Goal: Task Accomplishment & Management: Use online tool/utility

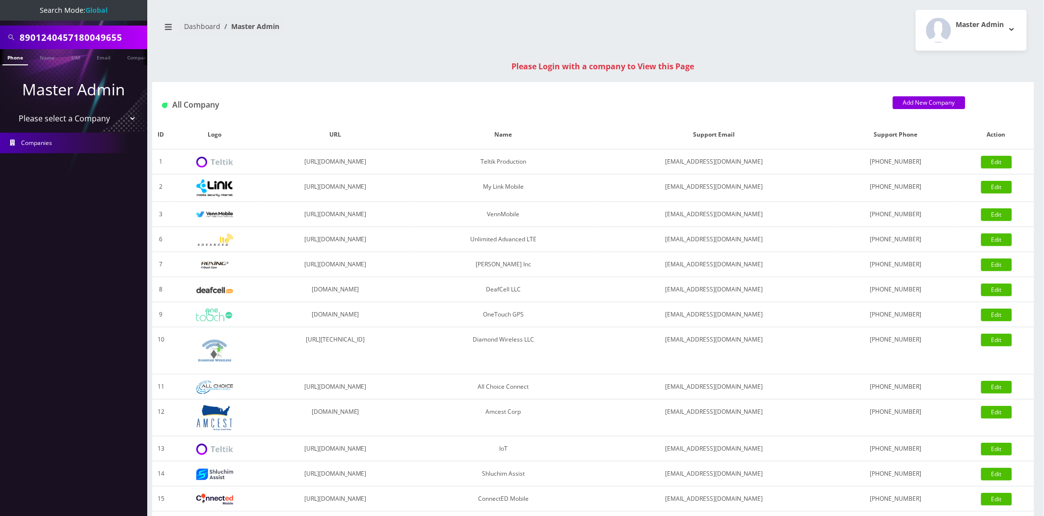
click at [73, 121] on select "Please select a Company Teltik Production My Link Mobile VennMobile Unlimited A…" at bounding box center [73, 118] width 125 height 19
select select "13"
click at [11, 109] on select "Please select a Company Teltik Production My Link Mobile VennMobile Unlimited A…" at bounding box center [73, 118] width 125 height 19
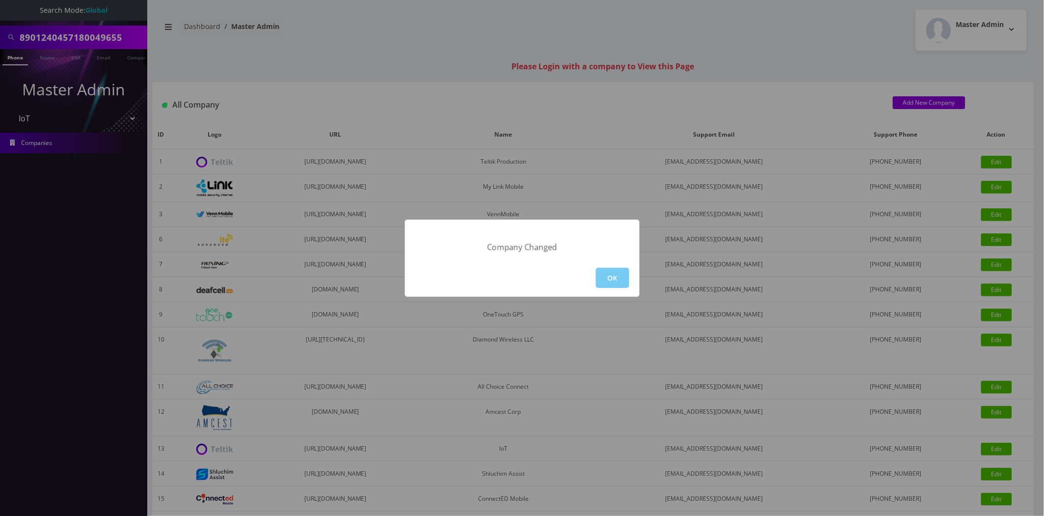
click at [596, 278] on button "OK" at bounding box center [612, 278] width 33 height 20
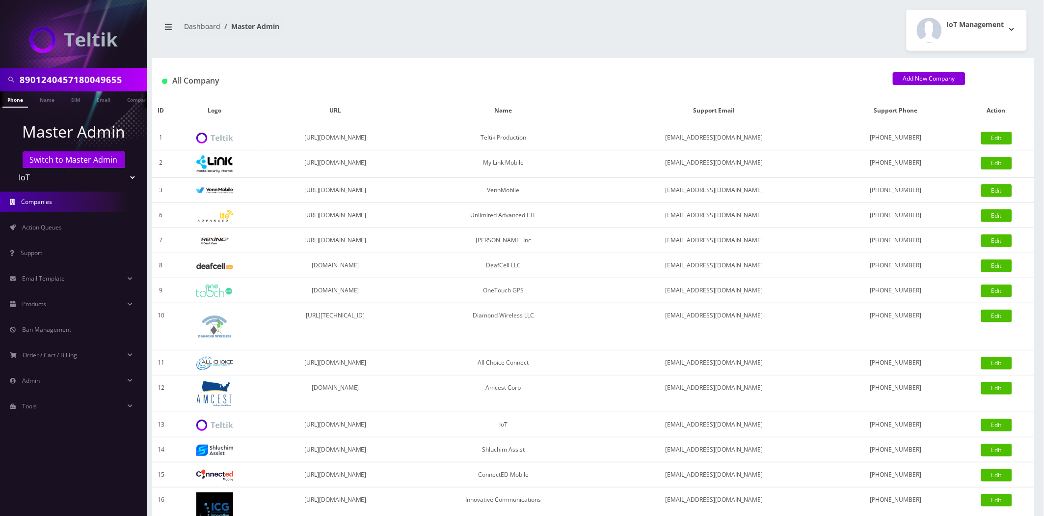
click at [76, 76] on input "8901240457180049655" at bounding box center [82, 79] width 125 height 19
paste input "148000011835975671"
type input "[TECHNICAL_ID]"
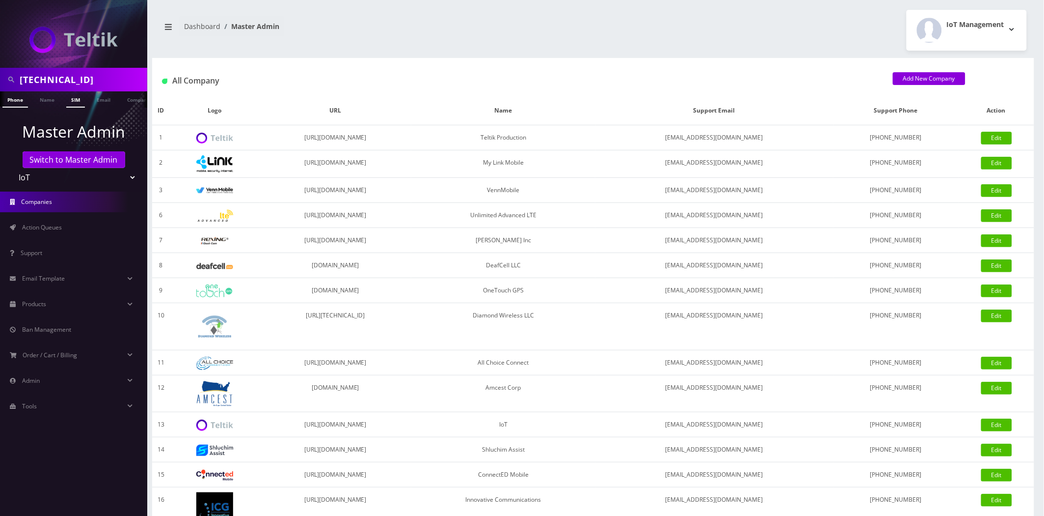
click at [76, 102] on link "SIM" at bounding box center [75, 99] width 19 height 16
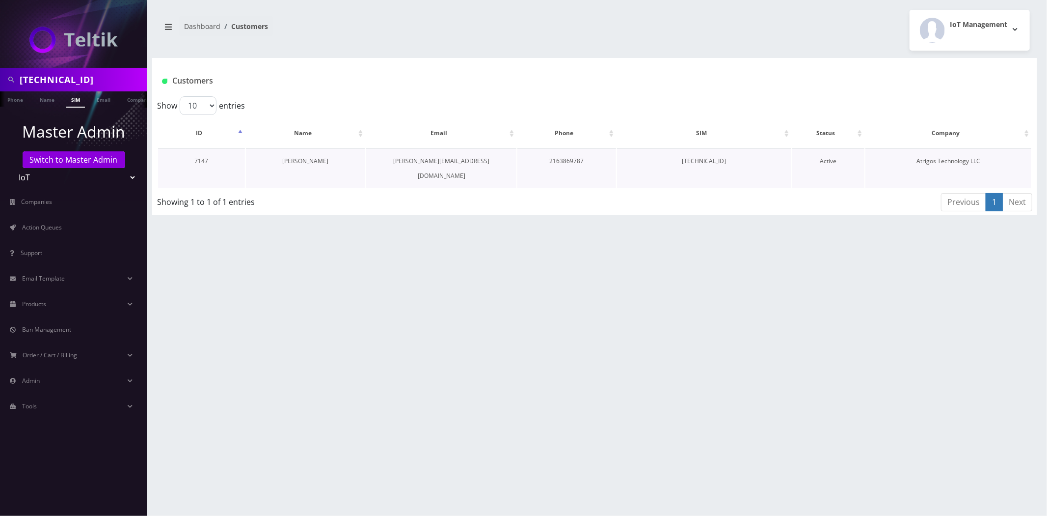
click at [303, 162] on link "[PERSON_NAME]" at bounding box center [305, 161] width 46 height 8
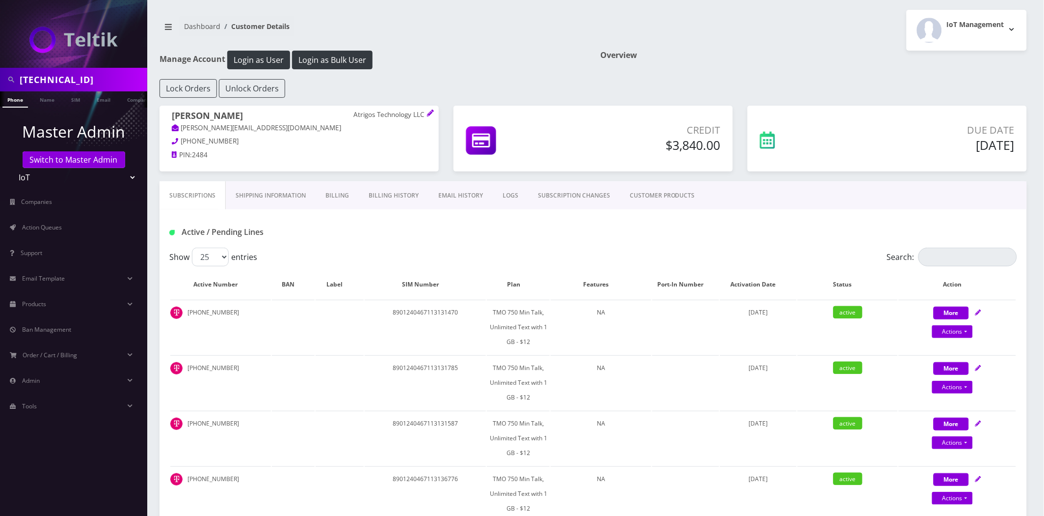
click at [89, 84] on input "89148000011835975671" at bounding box center [82, 79] width 125 height 19
paste input "554102473"
type input "[TECHNICAL_ID]"
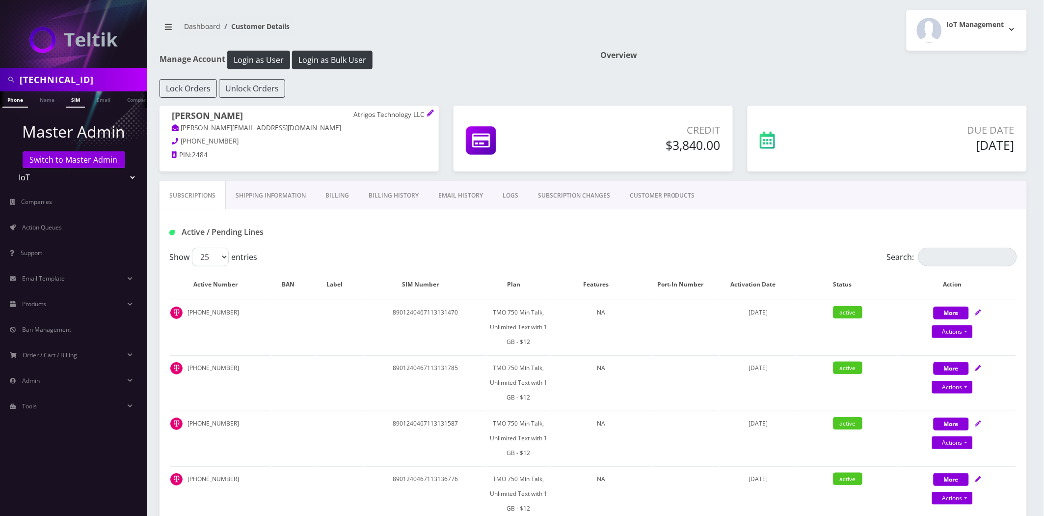
click at [71, 97] on link "SIM" at bounding box center [75, 99] width 19 height 16
click at [560, 27] on nav "Dashboard Customer Details" at bounding box center [373, 30] width 427 height 28
click at [982, 249] on input "Search:" at bounding box center [968, 256] width 99 height 19
paste input "89148000011835975671"
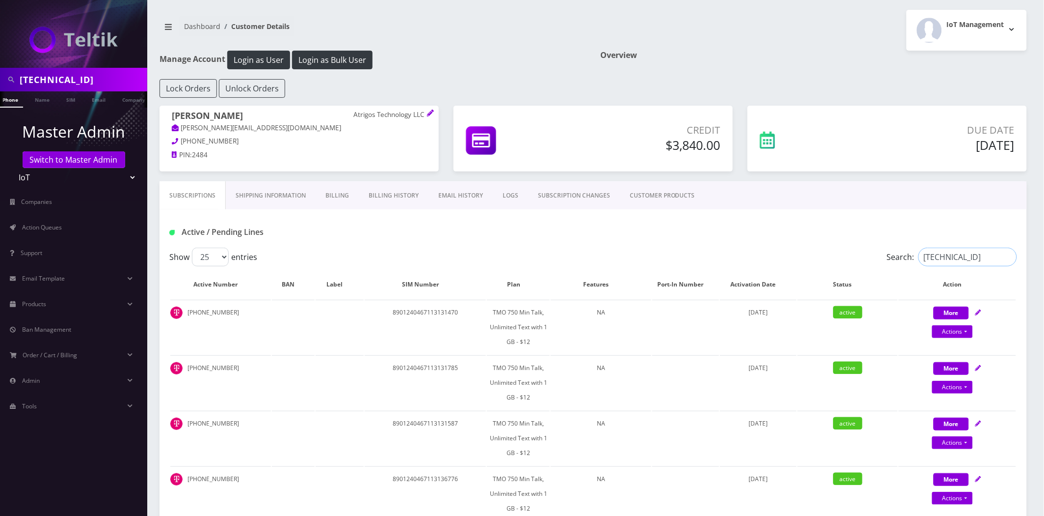
scroll to position [0, 2]
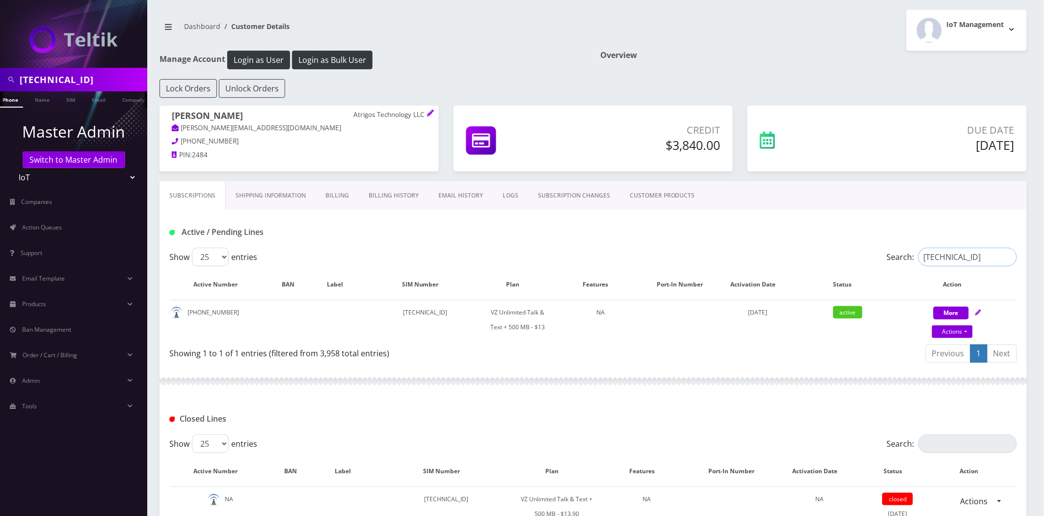
type input "89148000011835975671"
drag, startPoint x: 552, startPoint y: 326, endPoint x: 490, endPoint y: 314, distance: 63.1
click at [491, 314] on tr "216-386-9787 89148000011835975671 VZ Unlimited Talk & Text + 500 MB - $13 NA Ma…" at bounding box center [593, 319] width 846 height 40
copy td "VZ Unlimited Talk & Text + 500 MB - $13"
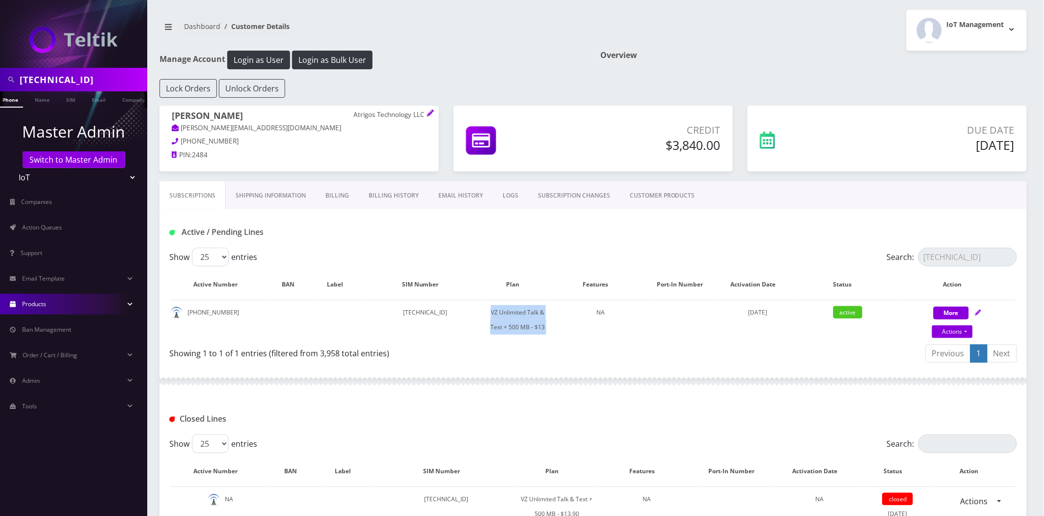
click at [52, 303] on link "Products" at bounding box center [73, 304] width 147 height 21
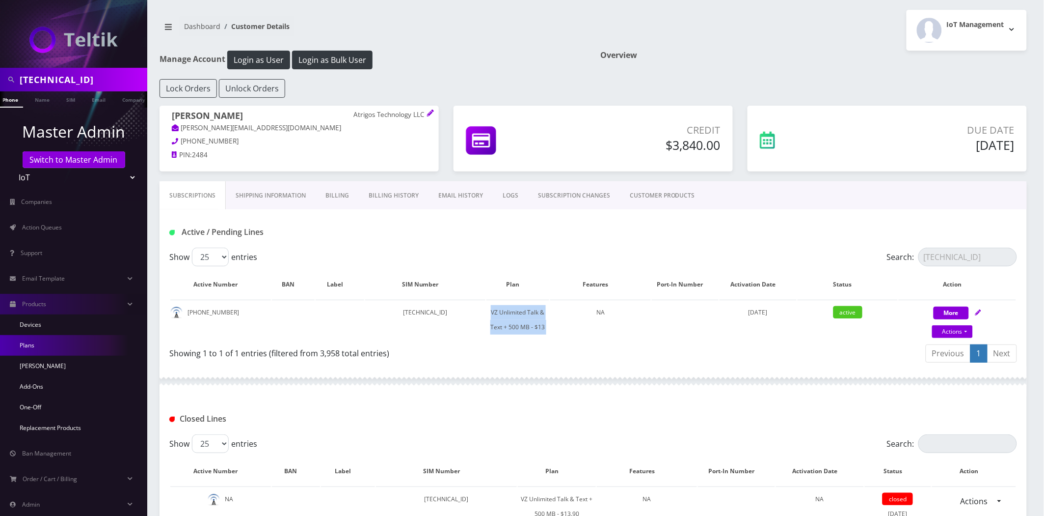
click at [32, 341] on link "Plans" at bounding box center [73, 345] width 147 height 21
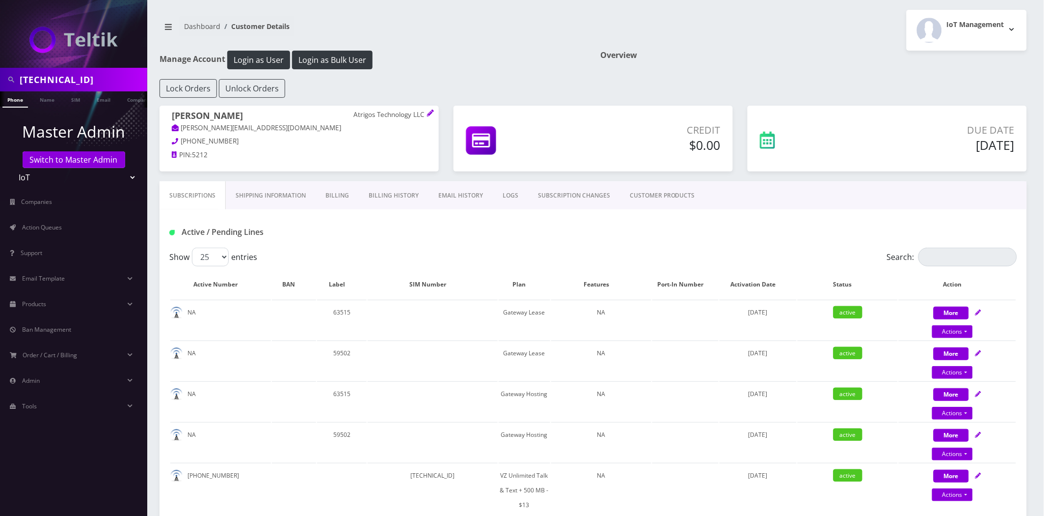
click at [959, 271] on th "Action" at bounding box center [957, 284] width 117 height 28
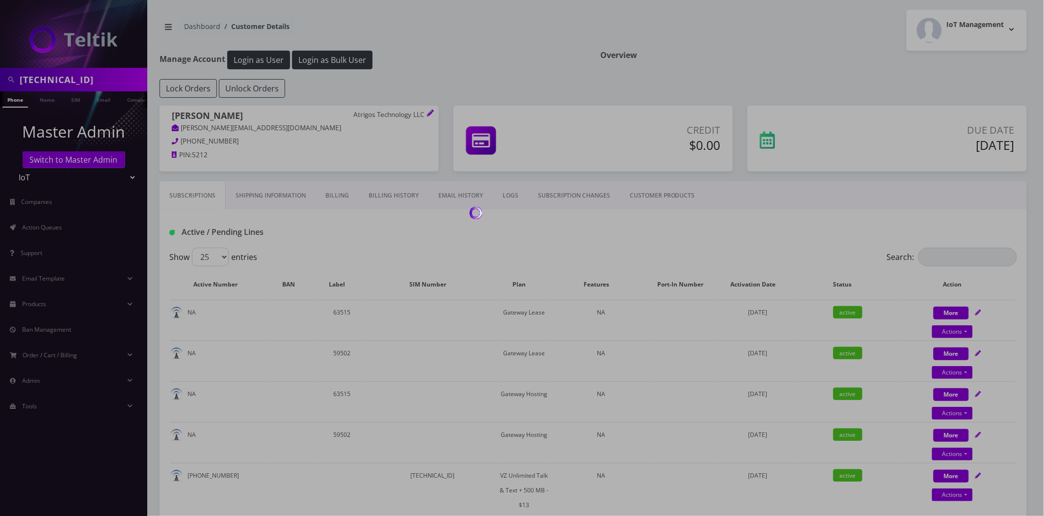
click at [962, 259] on div at bounding box center [522, 258] width 1044 height 516
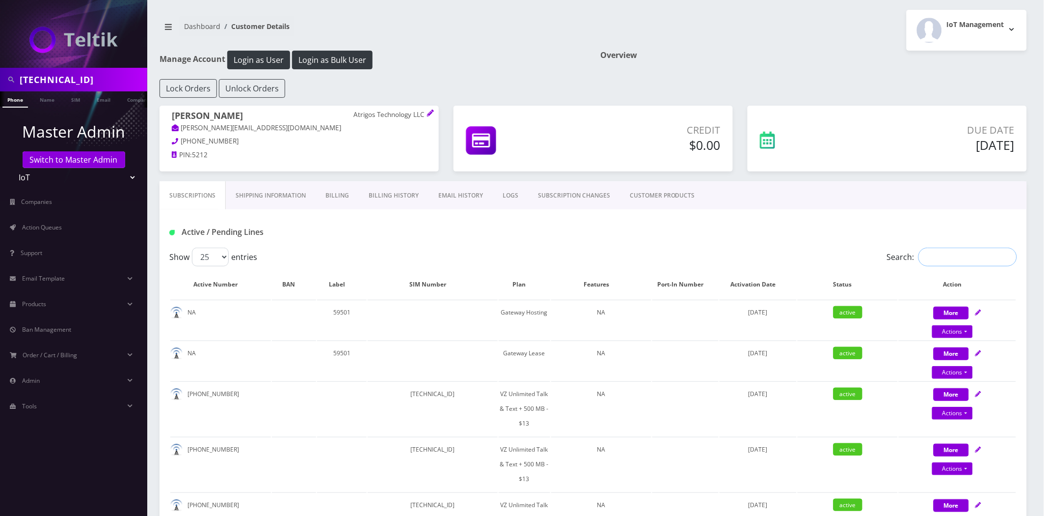
click at [961, 256] on input "Search:" at bounding box center [968, 256] width 99 height 19
paste input "[TECHNICAL_ID]"
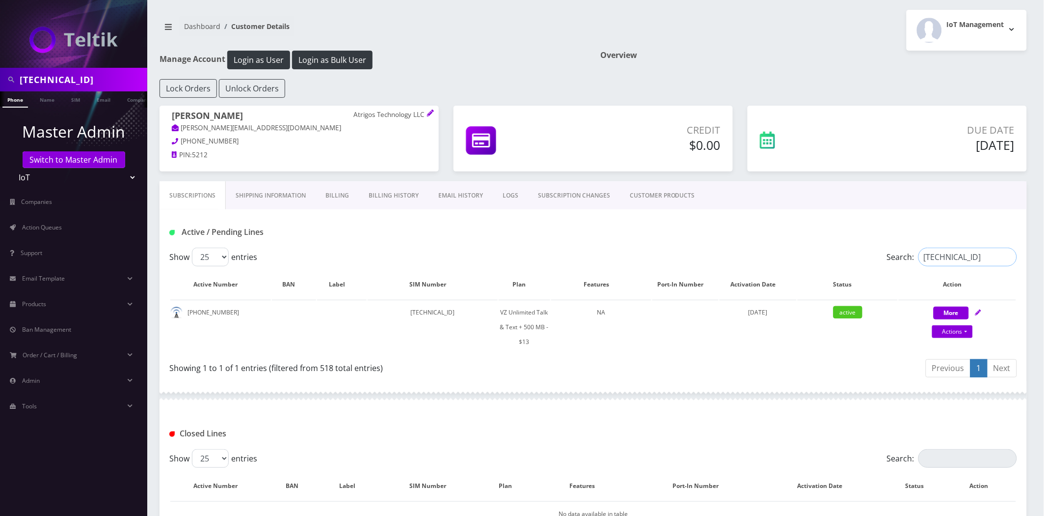
type input "[TECHNICAL_ID]"
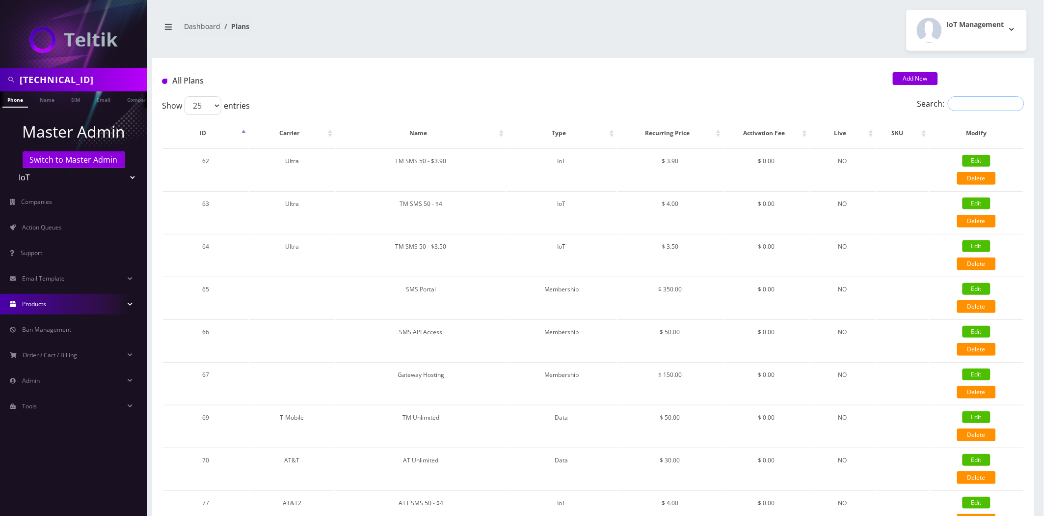
click at [976, 101] on input "Search:" at bounding box center [986, 103] width 77 height 15
paste input "VZ Unlimited Talk & Text + 500 MB - $13"
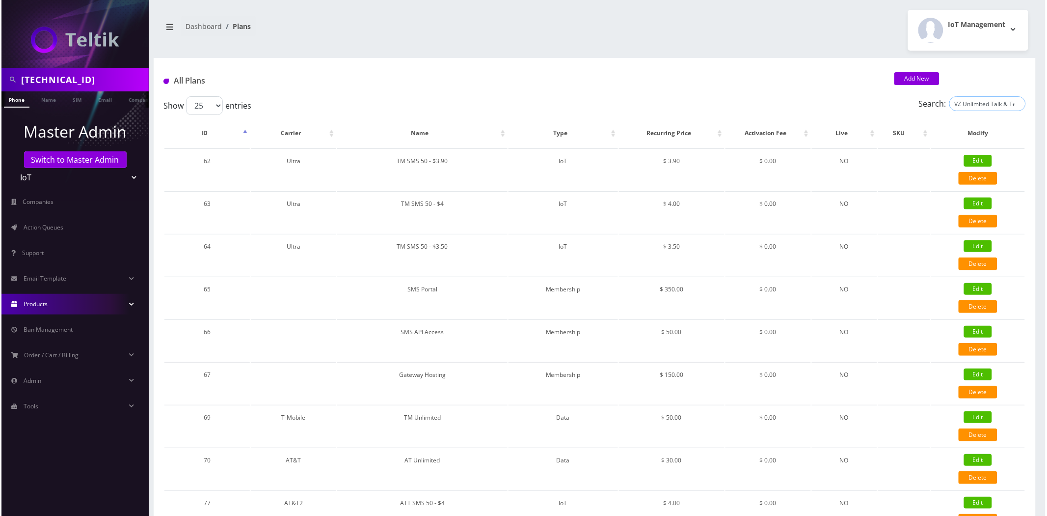
scroll to position [0, 45]
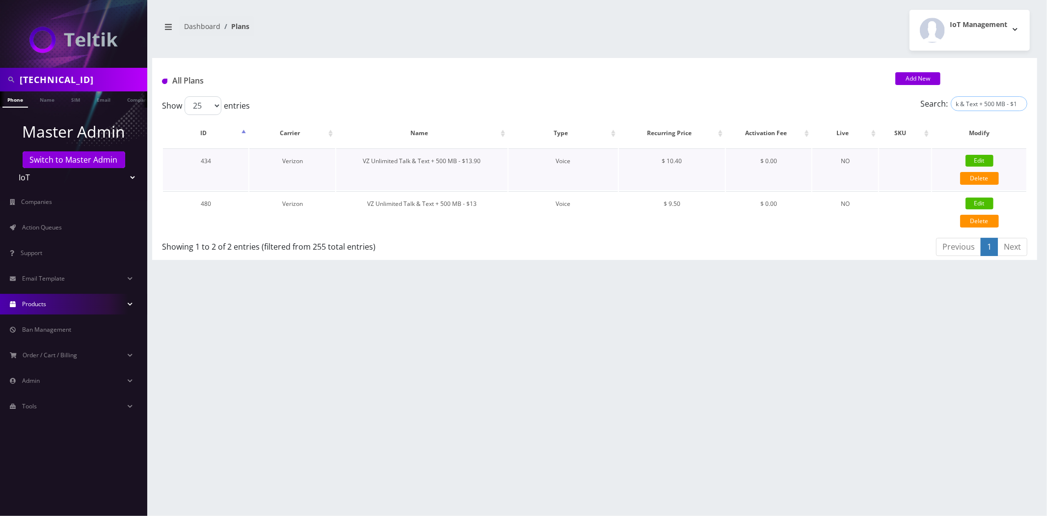
type input "VZ Unlimited Talk & Text + 500 MB - $13"
click at [973, 158] on link "Edit" at bounding box center [980, 161] width 28 height 12
type input "VZ Unlimited Talk & Text + 500 MB - $13.90"
select select "1"
select select "6"
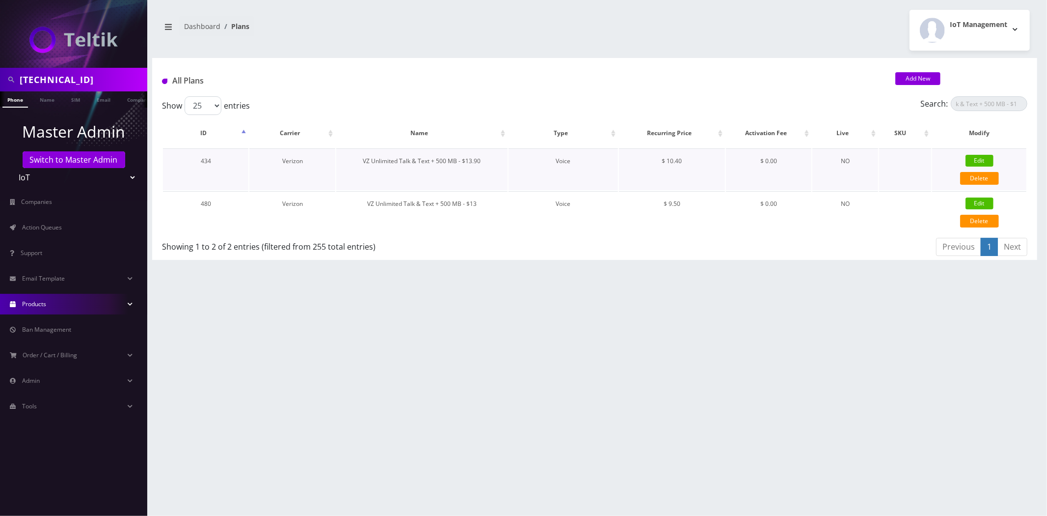
select select "0"
checkbox input "false"
checkbox input "true"
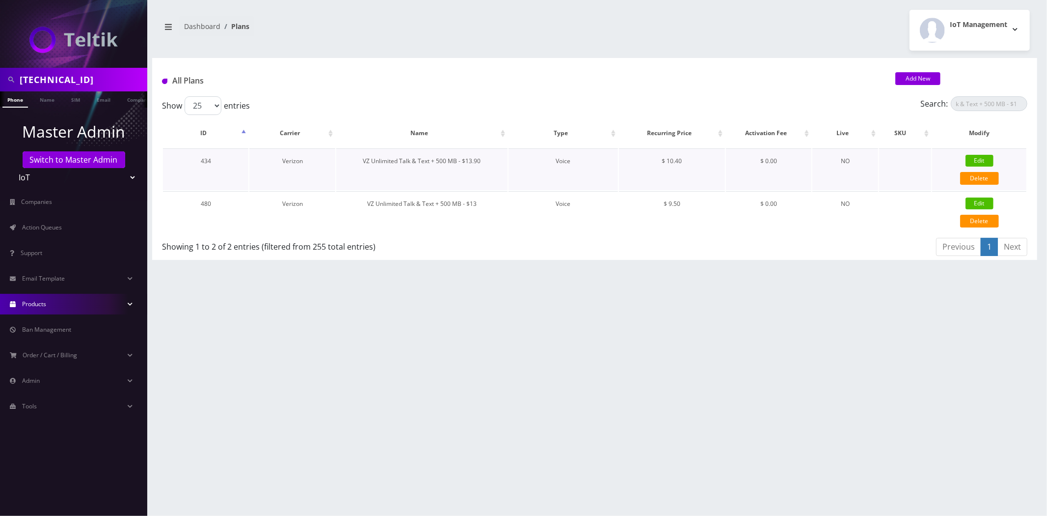
checkbox input "true"
checkbox input "false"
checkbox input "true"
type input "12759"
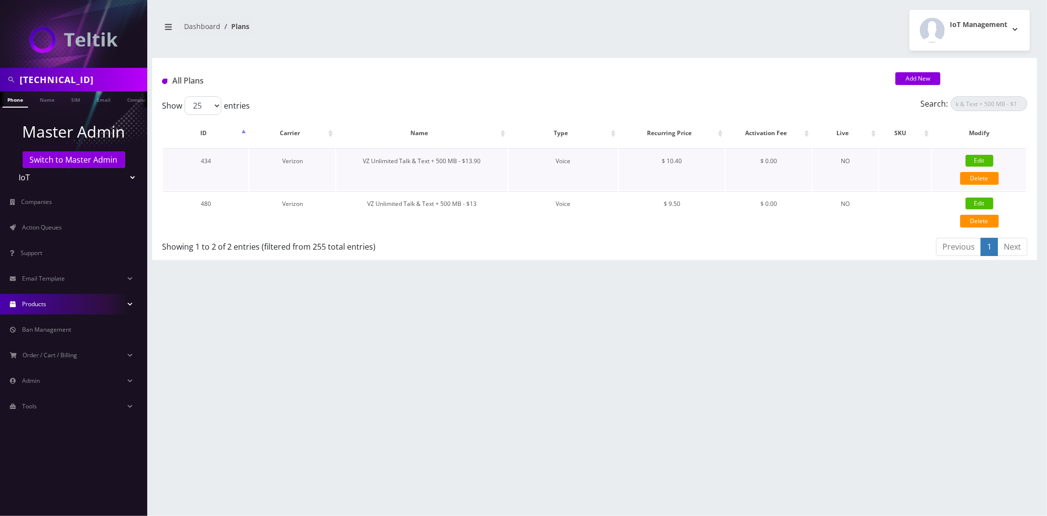
type input "3.5"
select select "0"
checkbox input "true"
checkbox input "false"
type input "10.4"
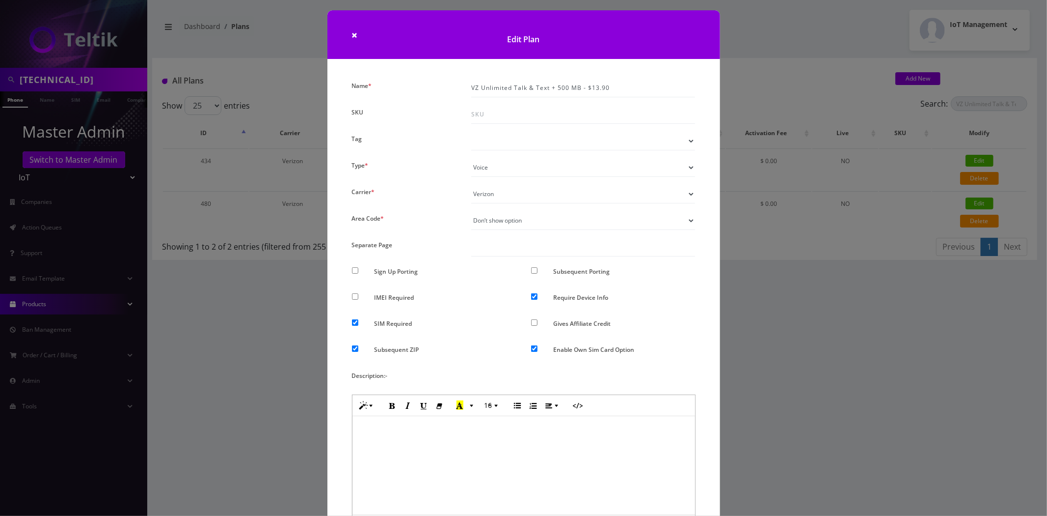
scroll to position [0, 0]
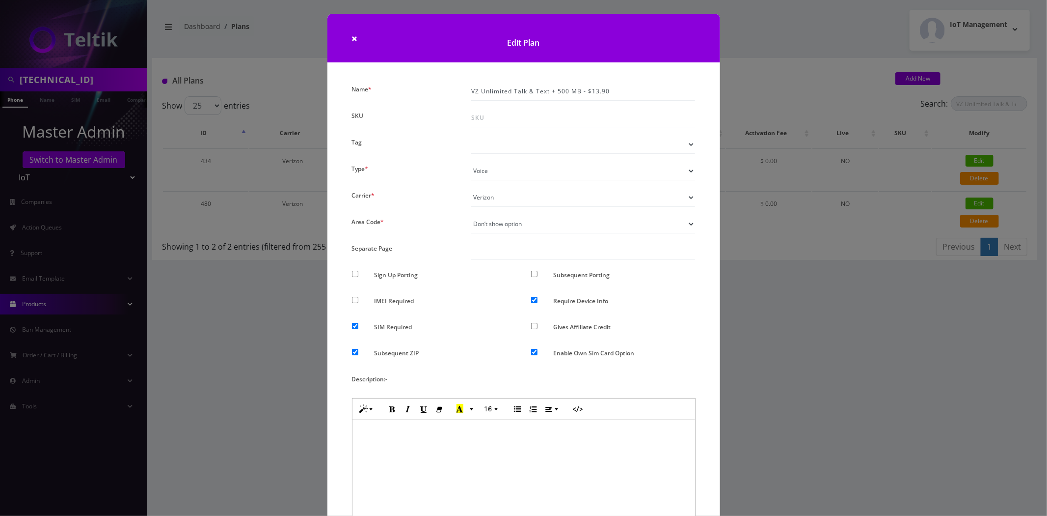
click at [870, 330] on div "× Edit Plan Name * VZ Unlimited Talk & Text + 500 MB - $13.90 SKU Tag Type * Vo…" at bounding box center [523, 258] width 1047 height 516
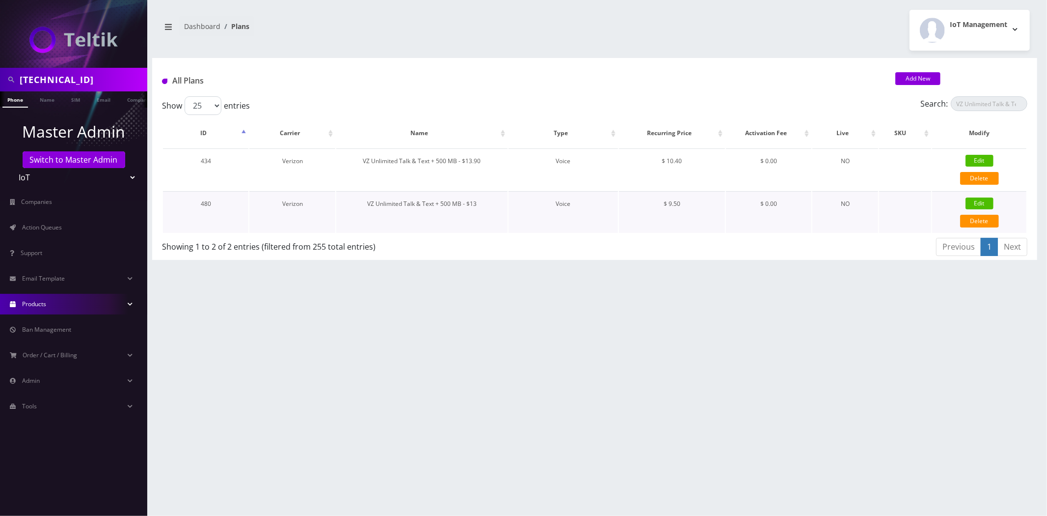
click at [970, 200] on link "Edit" at bounding box center [980, 203] width 28 height 12
type input "VZ Unlimited Talk & Text + 500 MB - $13"
checkbox input "false"
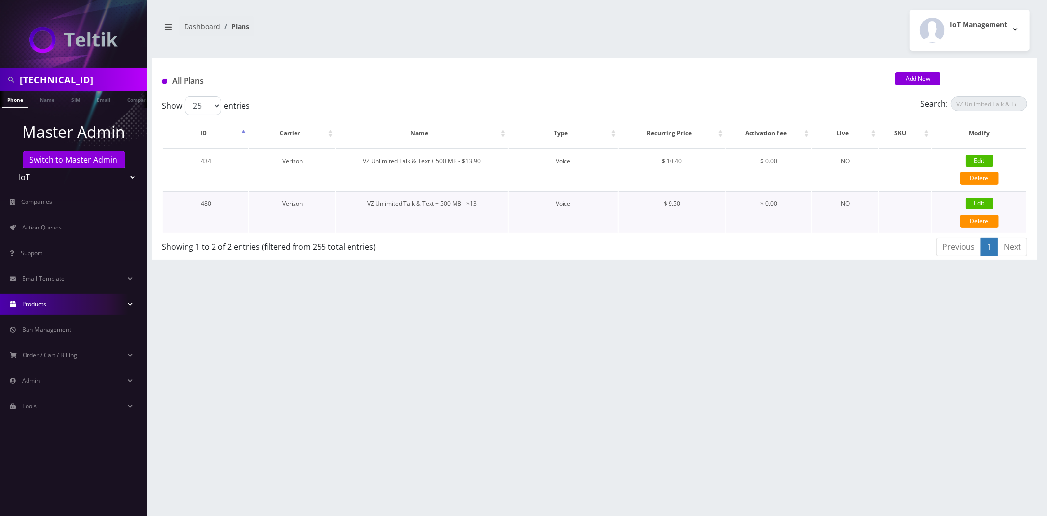
checkbox input "true"
checkbox input "false"
checkbox input "true"
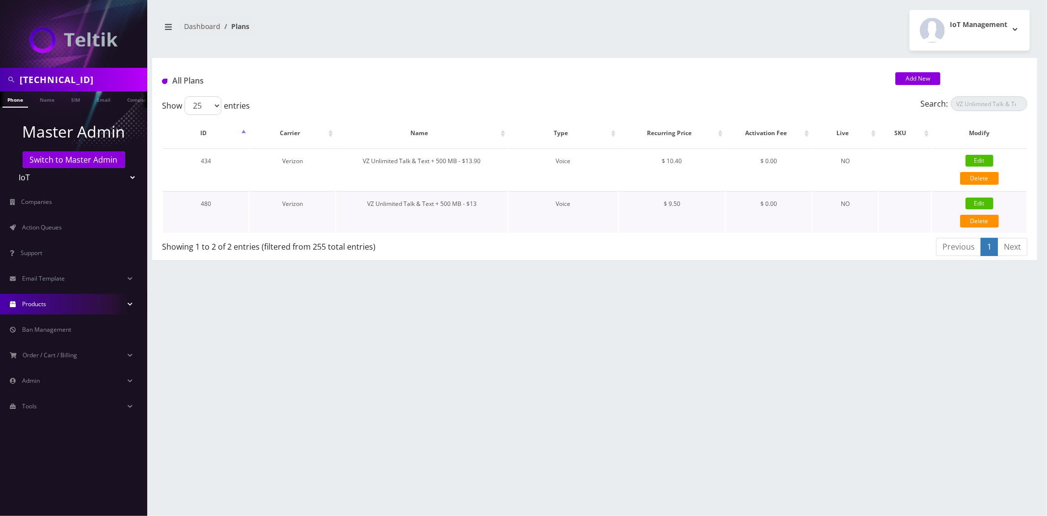
checkbox input "true"
checkbox input "false"
type input "9.5"
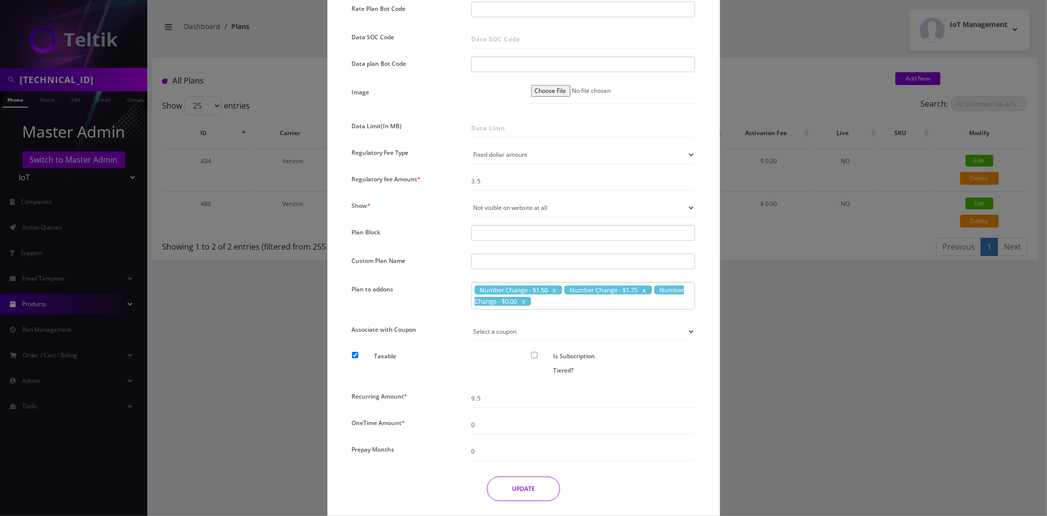
scroll to position [558, 0]
